Goal: Task Accomplishment & Management: Manage account settings

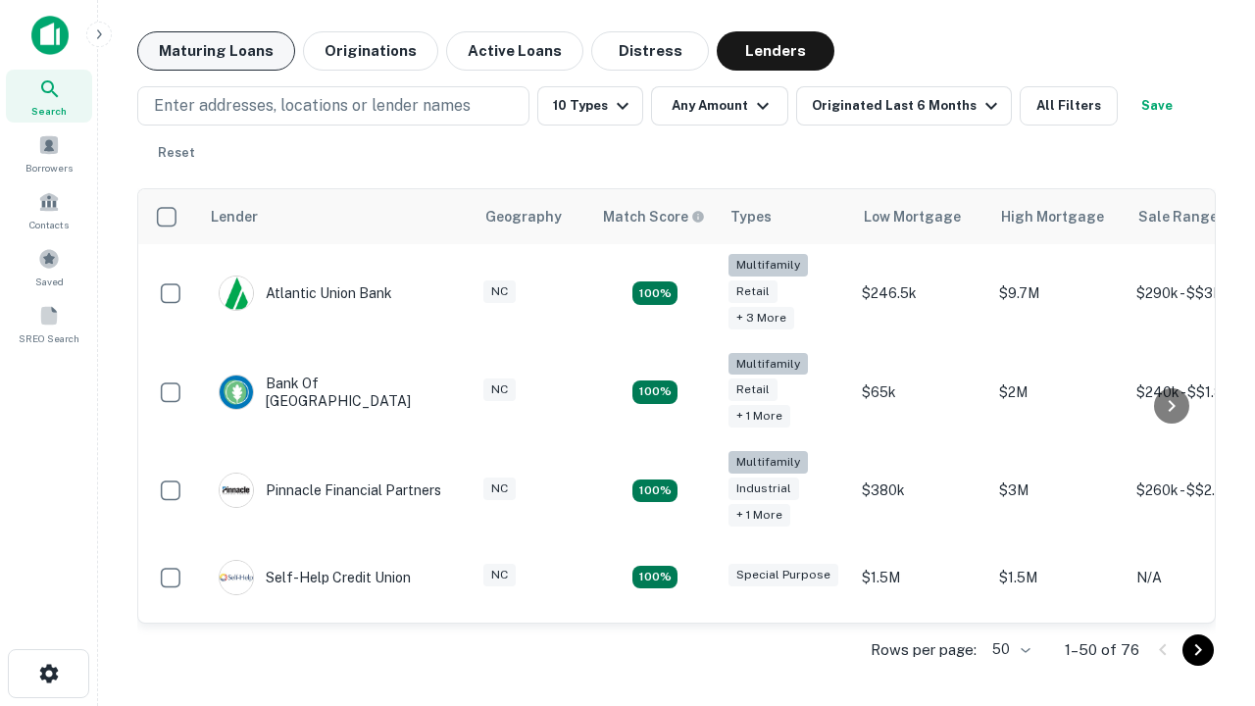
click at [216, 51] on button "Maturing Loans" at bounding box center [216, 50] width 158 height 39
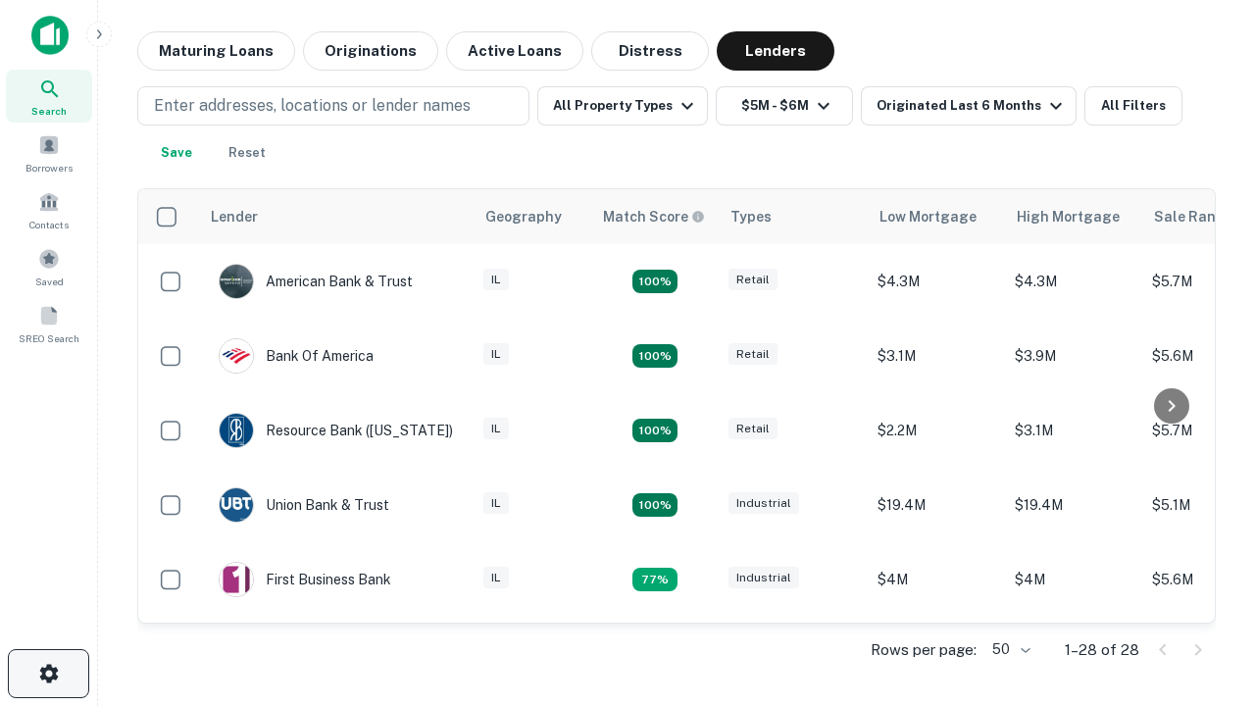
click at [48, 673] on icon "button" at bounding box center [49, 674] width 24 height 24
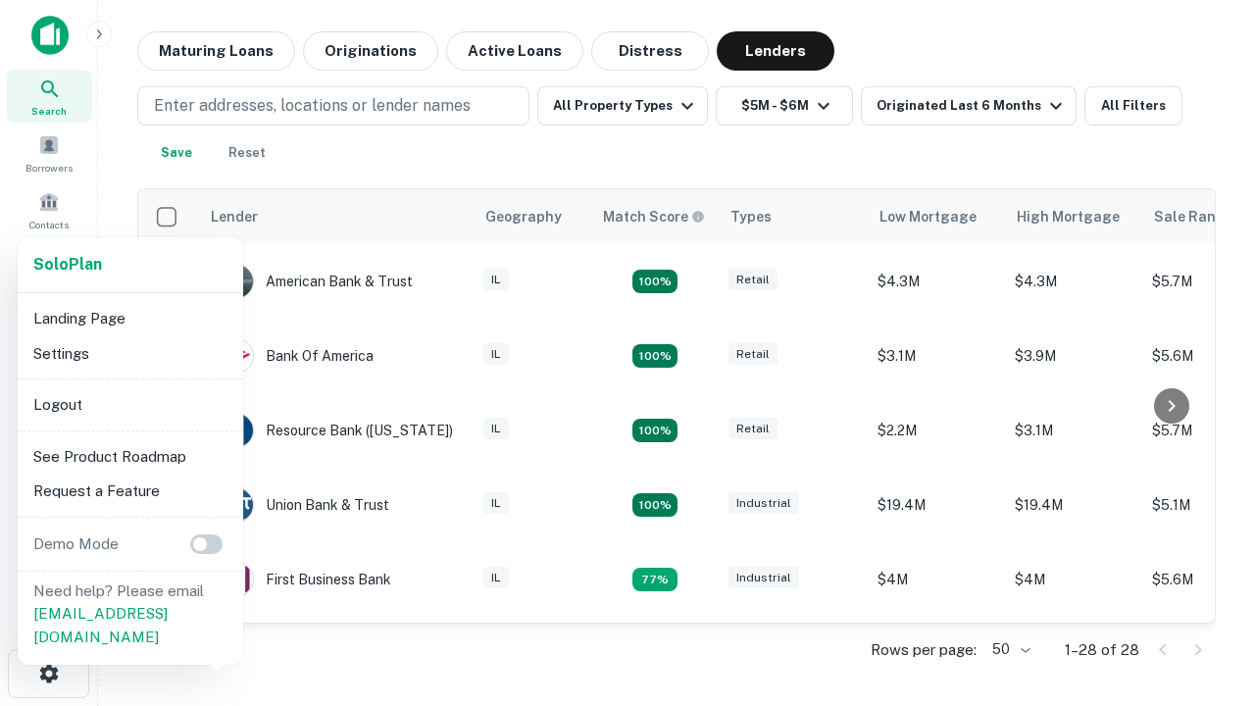
click at [129, 404] on li "Logout" at bounding box center [130, 404] width 210 height 35
